Goal: Task Accomplishment & Management: Use online tool/utility

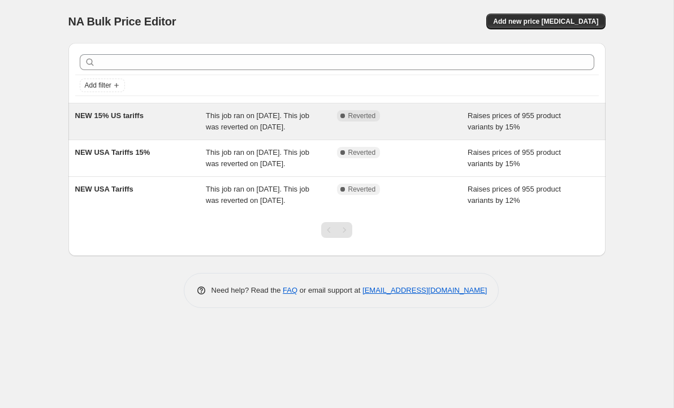
click at [527, 129] on div "Raises prices of 955 product variants by 15%" at bounding box center [533, 121] width 131 height 23
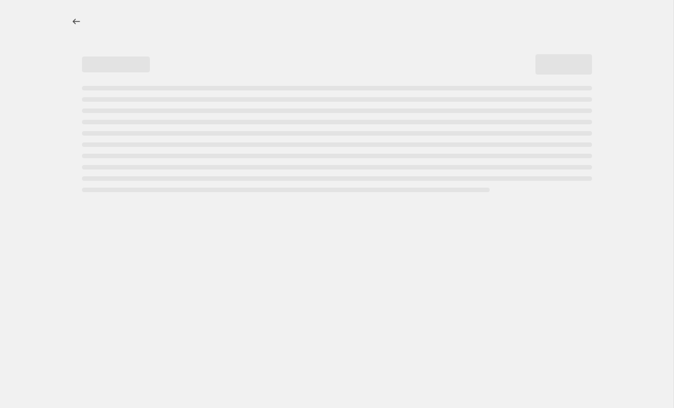
select select "percentage"
select select "no_change"
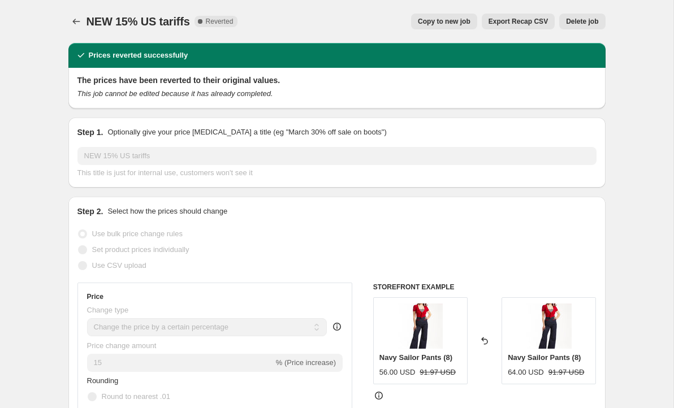
click at [587, 20] on span "Delete job" at bounding box center [582, 21] width 32 height 9
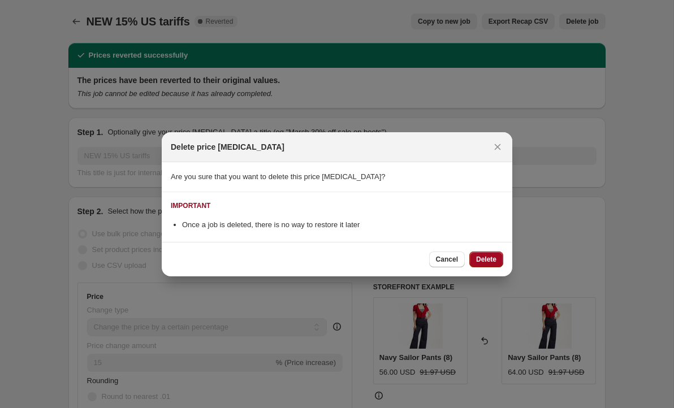
click at [494, 264] on button "Delete" at bounding box center [486, 260] width 34 height 16
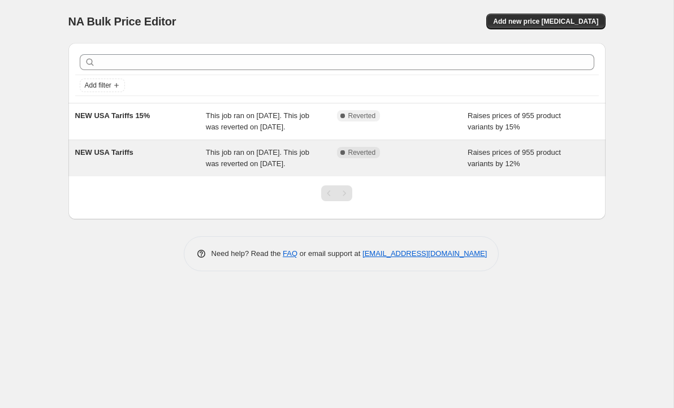
click at [444, 170] on div "Complete Reverted" at bounding box center [402, 158] width 131 height 23
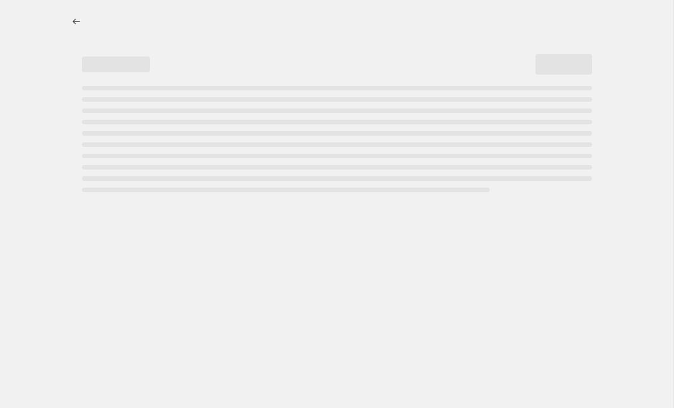
select select "percentage"
select select "no_change"
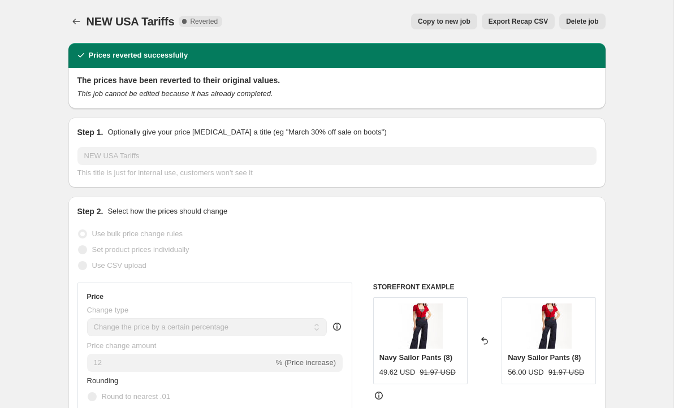
click at [452, 22] on span "Copy to new job" at bounding box center [444, 21] width 53 height 9
select select "percentage"
select select "no_change"
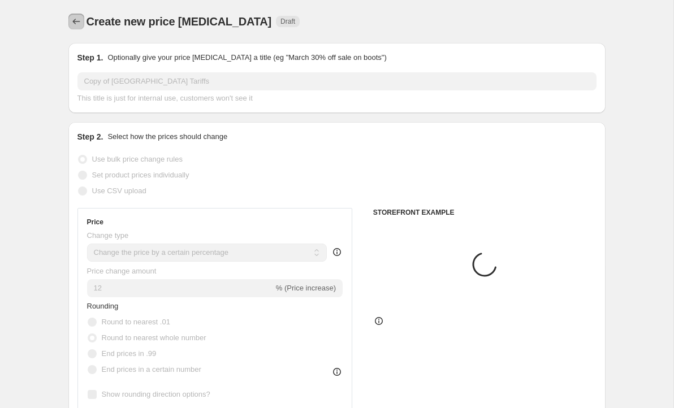
click at [72, 22] on icon "Price change jobs" at bounding box center [76, 21] width 11 height 11
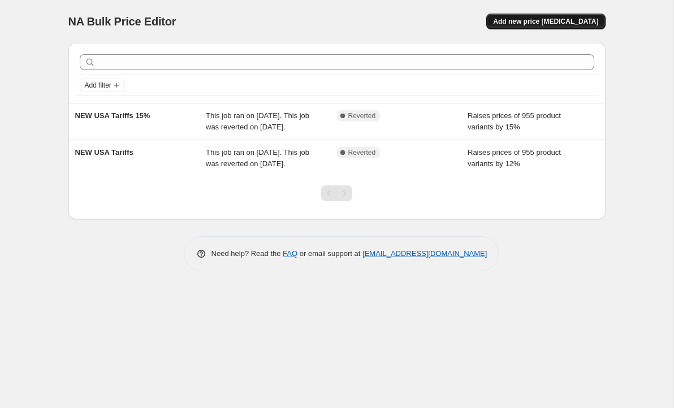
click at [539, 21] on span "Add new price [MEDICAL_DATA]" at bounding box center [545, 21] width 105 height 9
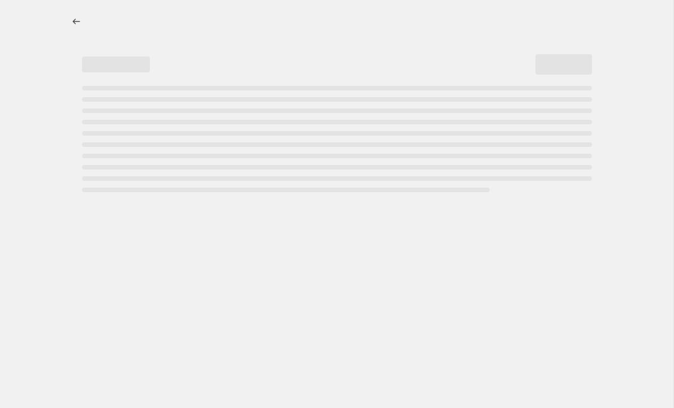
select select "percentage"
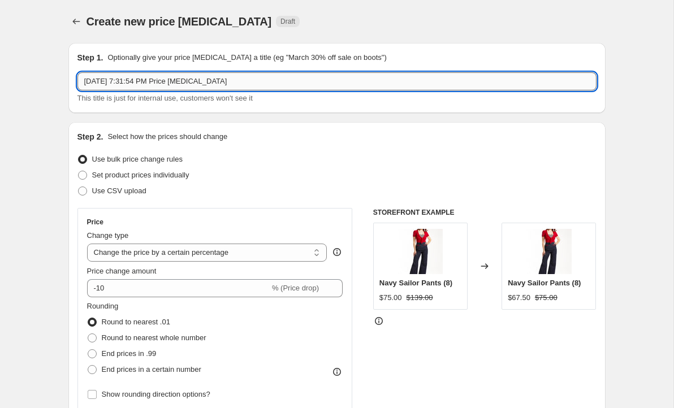
click at [156, 81] on input "[DATE] 7:31:54 PM Price [MEDICAL_DATA]" at bounding box center [336, 81] width 519 height 18
drag, startPoint x: 235, startPoint y: 81, endPoint x: 78, endPoint y: 82, distance: 157.2
click at [78, 82] on input "[DATE] 7:31:54 PM Price [MEDICAL_DATA]" at bounding box center [336, 81] width 519 height 18
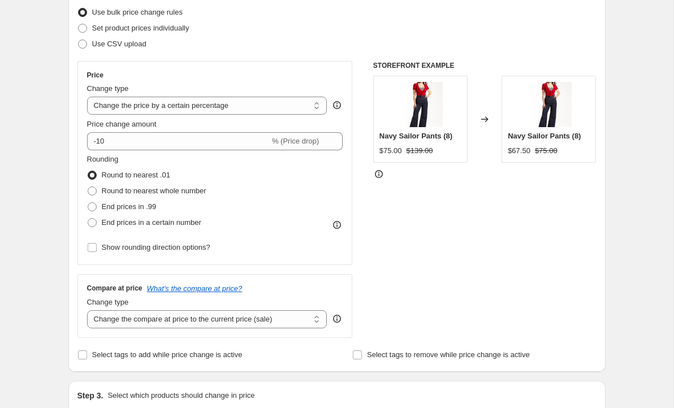
scroll to position [148, 0]
type input "NEW Tariff [GEOGRAPHIC_DATA] 10%"
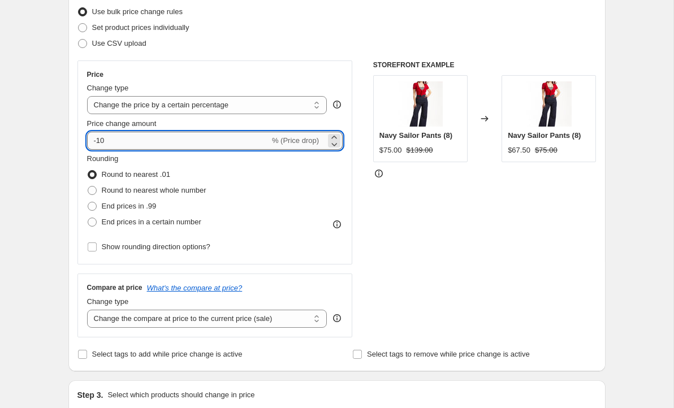
drag, startPoint x: 128, startPoint y: 140, endPoint x: 89, endPoint y: 140, distance: 39.0
click at [89, 140] on input "-10" at bounding box center [178, 141] width 183 height 18
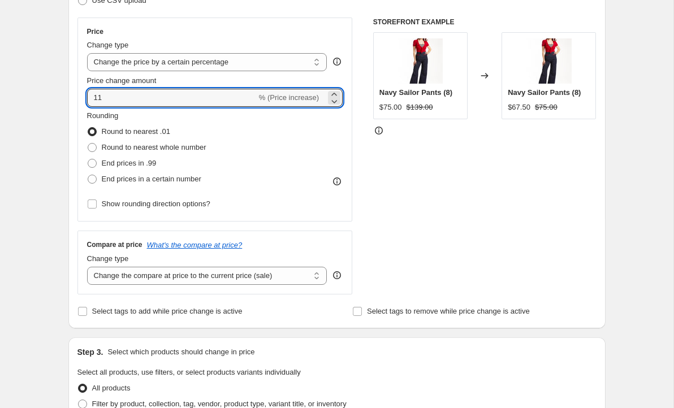
scroll to position [253, 0]
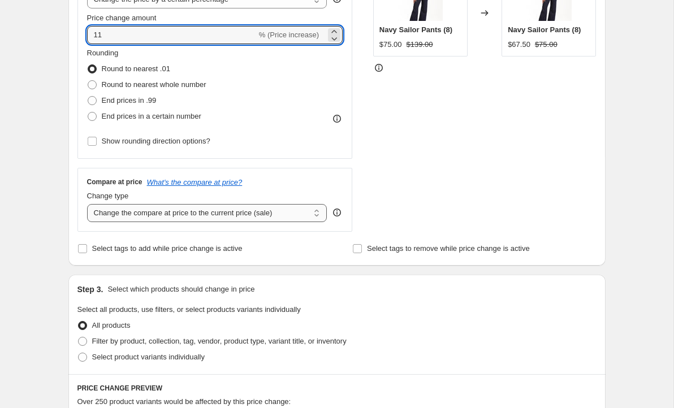
type input "11"
click at [271, 211] on select "Change the compare at price to the current price (sale) Change the compare at p…" at bounding box center [207, 213] width 240 height 18
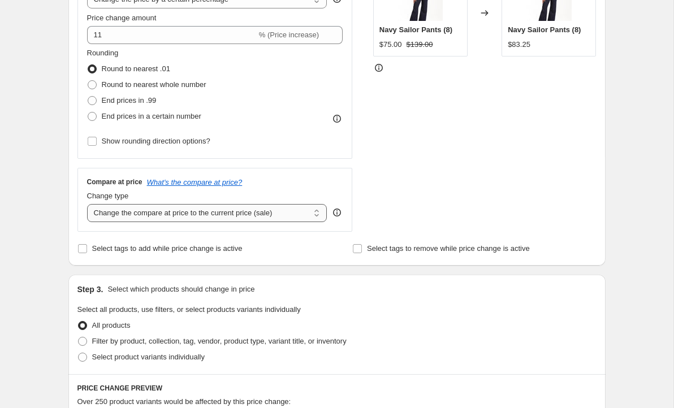
click at [315, 215] on select "Change the compare at price to the current price (sale) Change the compare at p…" at bounding box center [207, 213] width 240 height 18
select select "no_change"
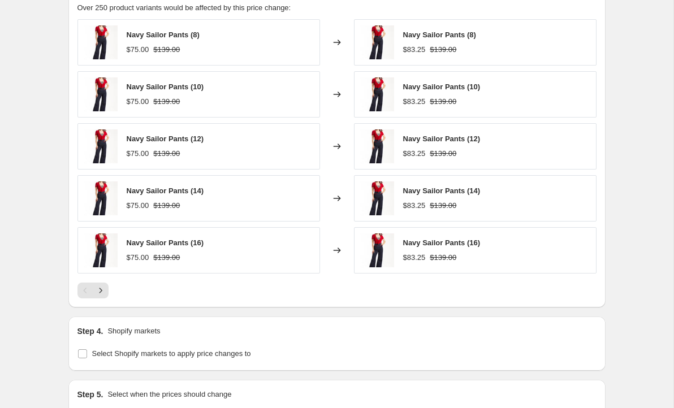
scroll to position [784, 0]
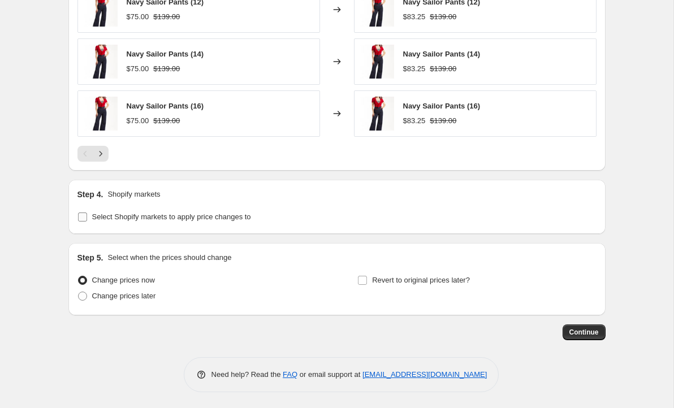
click at [78, 214] on input "Select Shopify markets to apply price changes to" at bounding box center [82, 217] width 9 height 9
checkbox input "true"
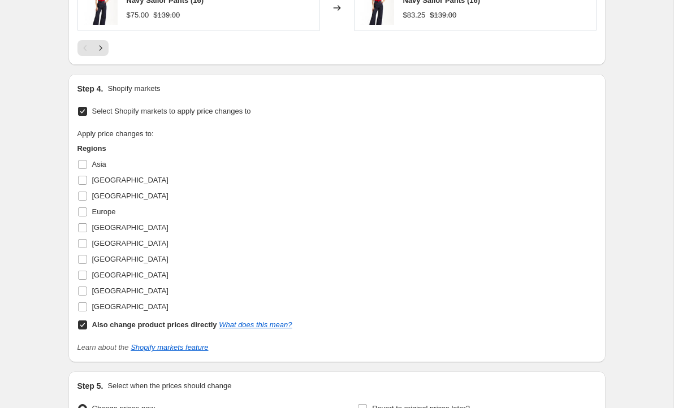
scroll to position [961, 0]
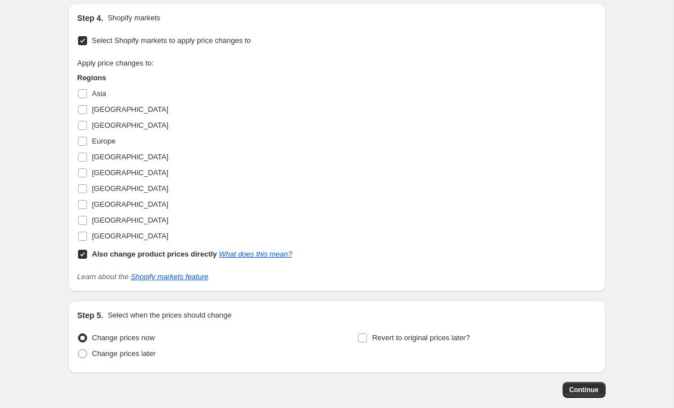
click at [81, 250] on input "Also change product prices directly What does this mean?" at bounding box center [82, 254] width 9 height 9
checkbox input "false"
click at [82, 232] on input "[GEOGRAPHIC_DATA]" at bounding box center [82, 236] width 9 height 9
checkbox input "true"
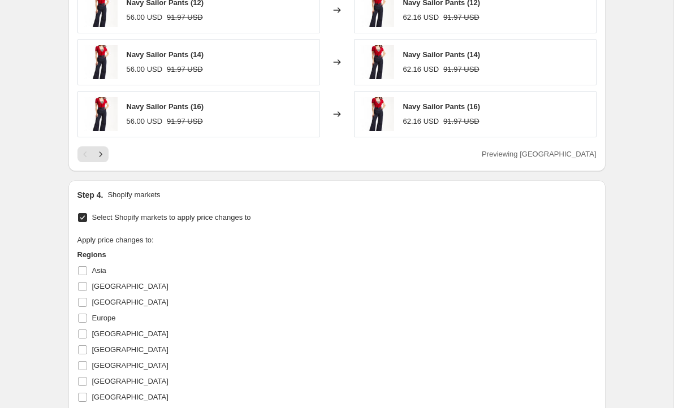
scroll to position [1018, 0]
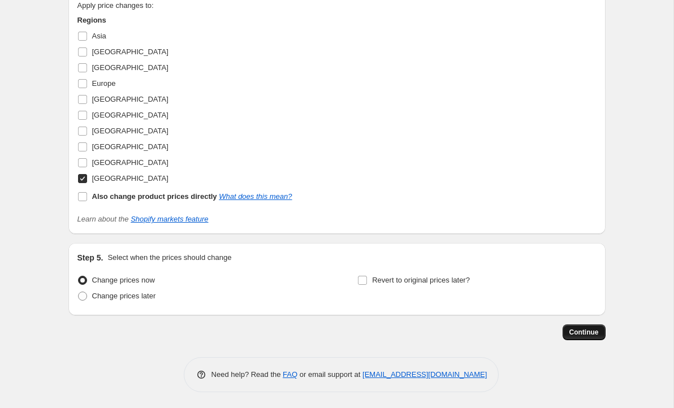
click at [584, 334] on span "Continue" at bounding box center [583, 332] width 29 height 9
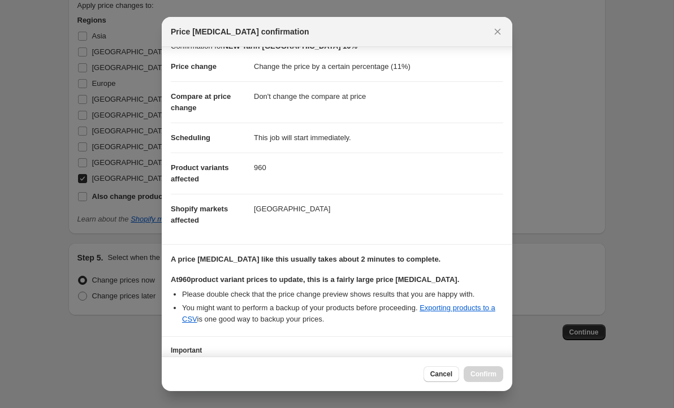
scroll to position [101, 0]
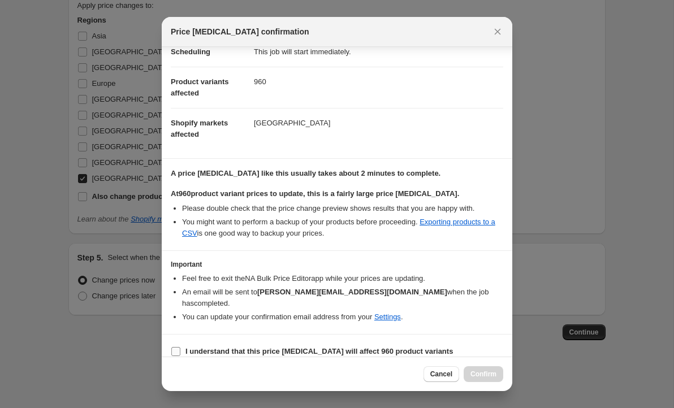
click at [176, 347] on input "I understand that this price [MEDICAL_DATA] will affect 960 product variants" at bounding box center [175, 351] width 9 height 9
checkbox input "true"
click at [488, 375] on span "Confirm" at bounding box center [483, 374] width 26 height 9
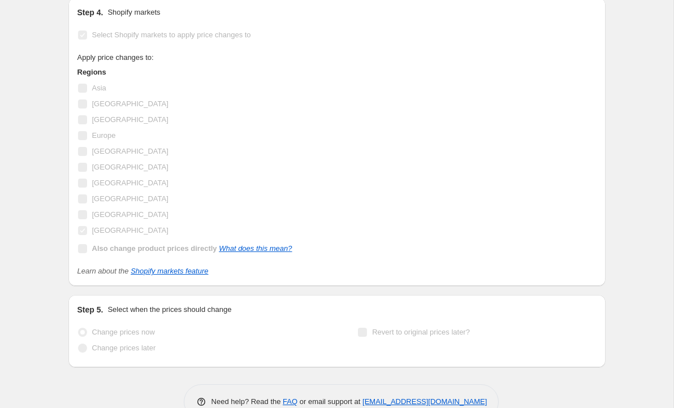
scroll to position [1048, 0]
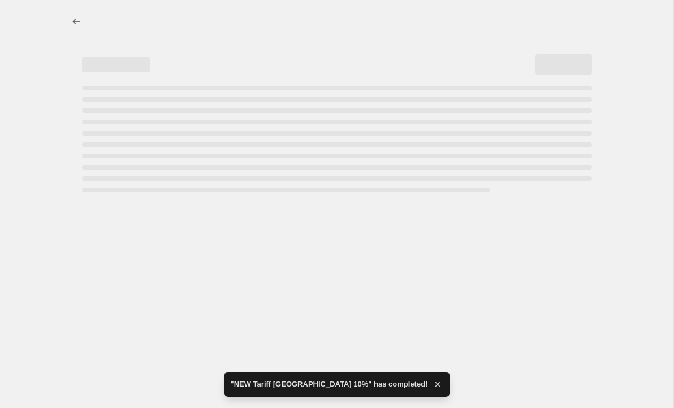
select select "percentage"
select select "no_change"
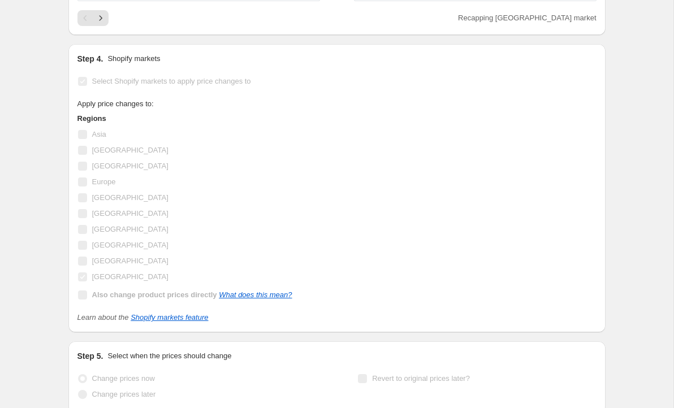
scroll to position [0, 0]
